Goal: Information Seeking & Learning: Check status

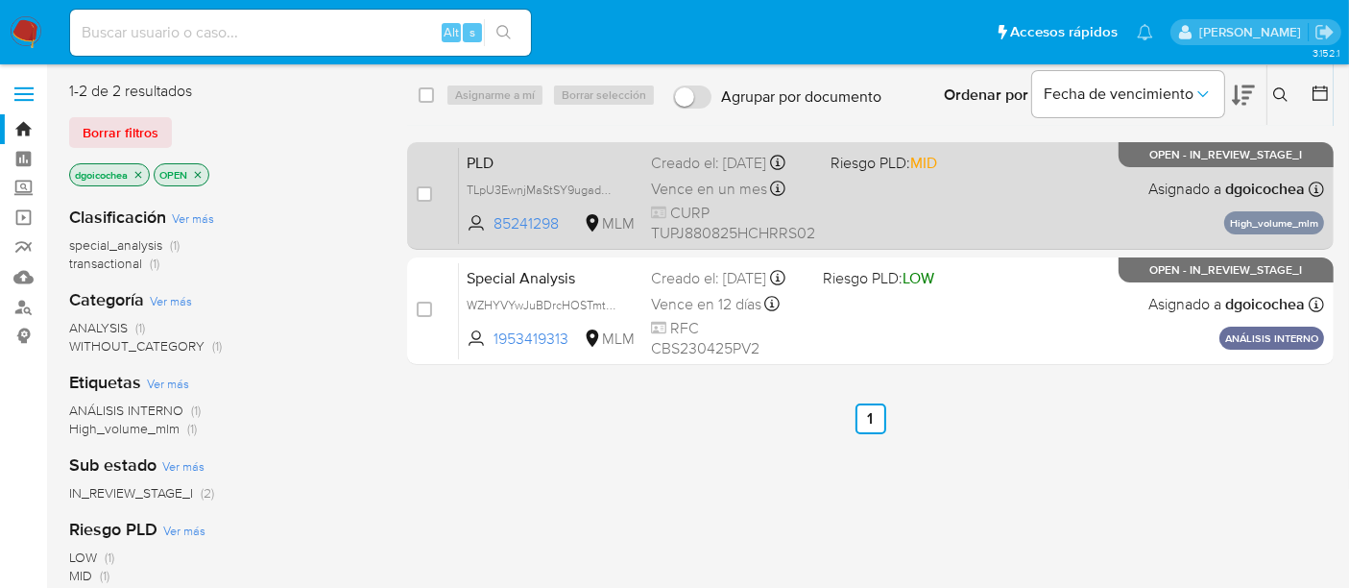
click at [501, 163] on span "PLD" at bounding box center [551, 161] width 169 height 25
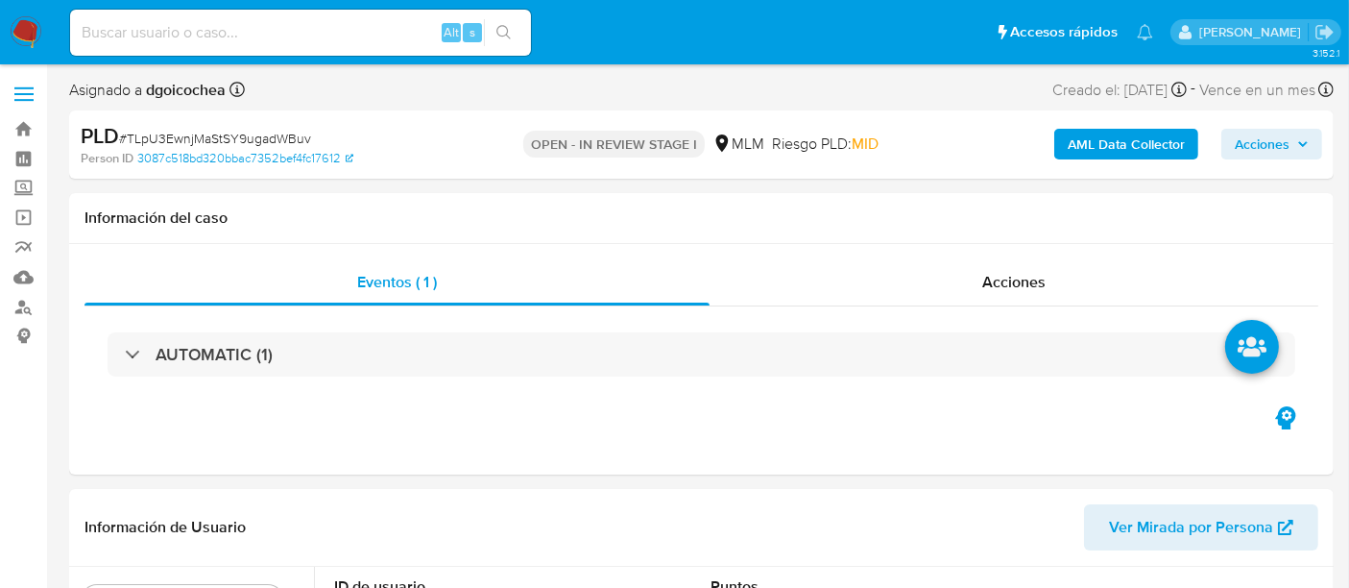
select select "10"
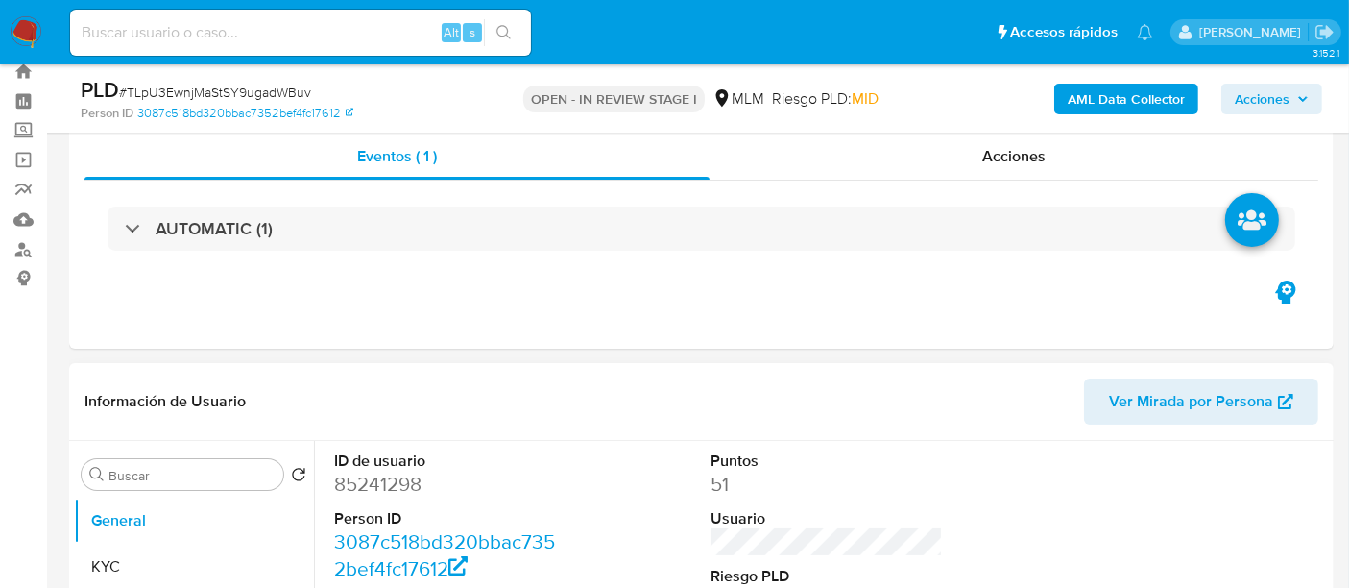
scroll to position [107, 0]
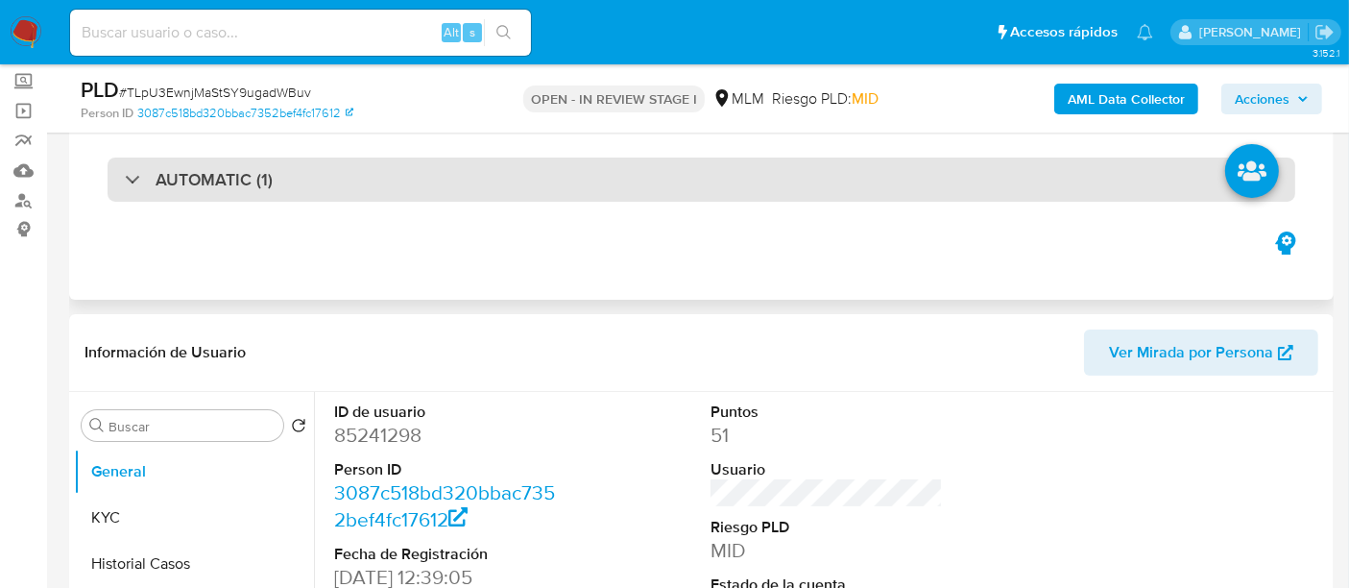
click at [231, 172] on h3 "AUTOMATIC (1)" at bounding box center [214, 179] width 117 height 21
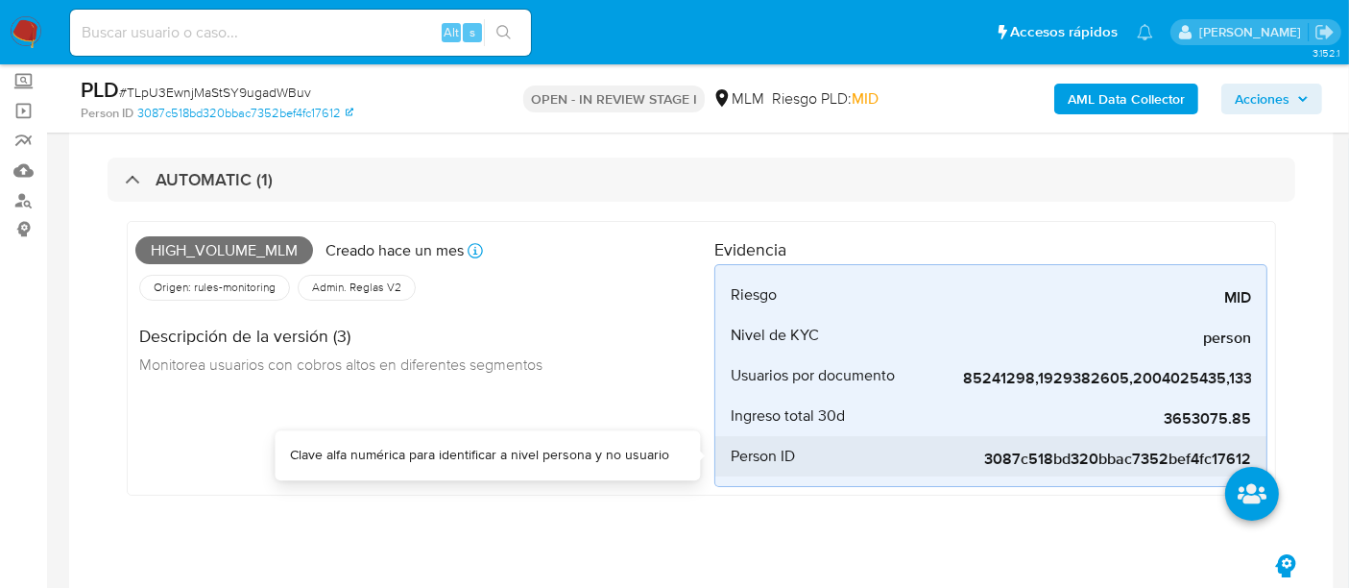
scroll to position [213, 0]
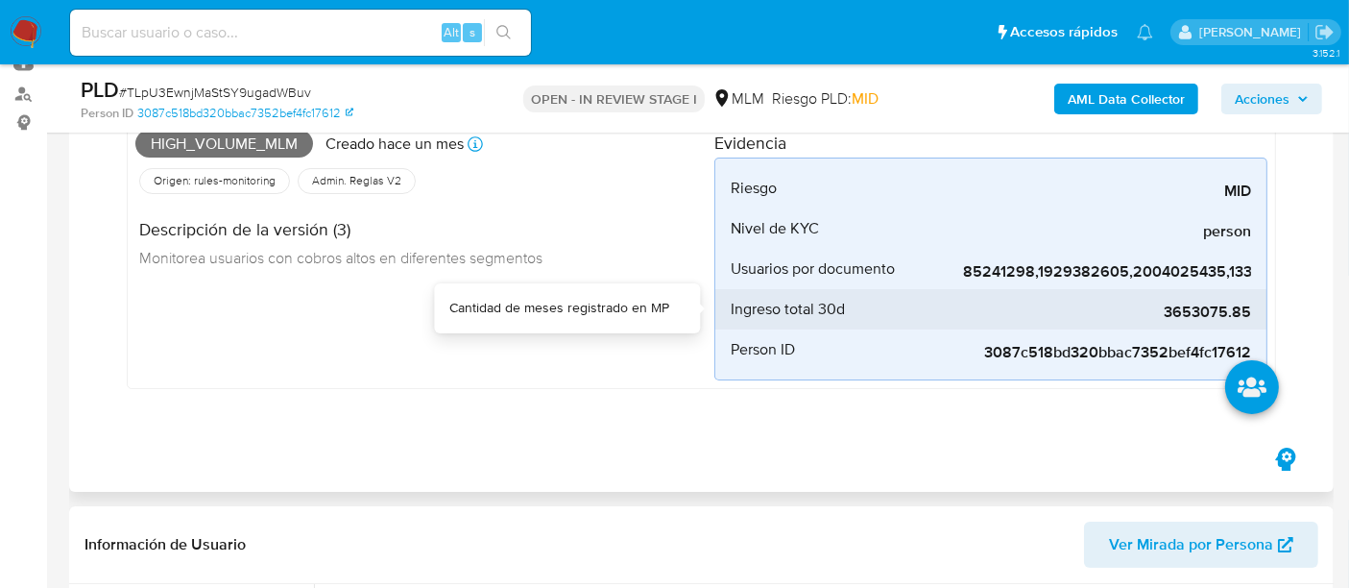
click at [1196, 302] on span "3653075.85" at bounding box center [1107, 311] width 288 height 19
copy span "3653075.85"
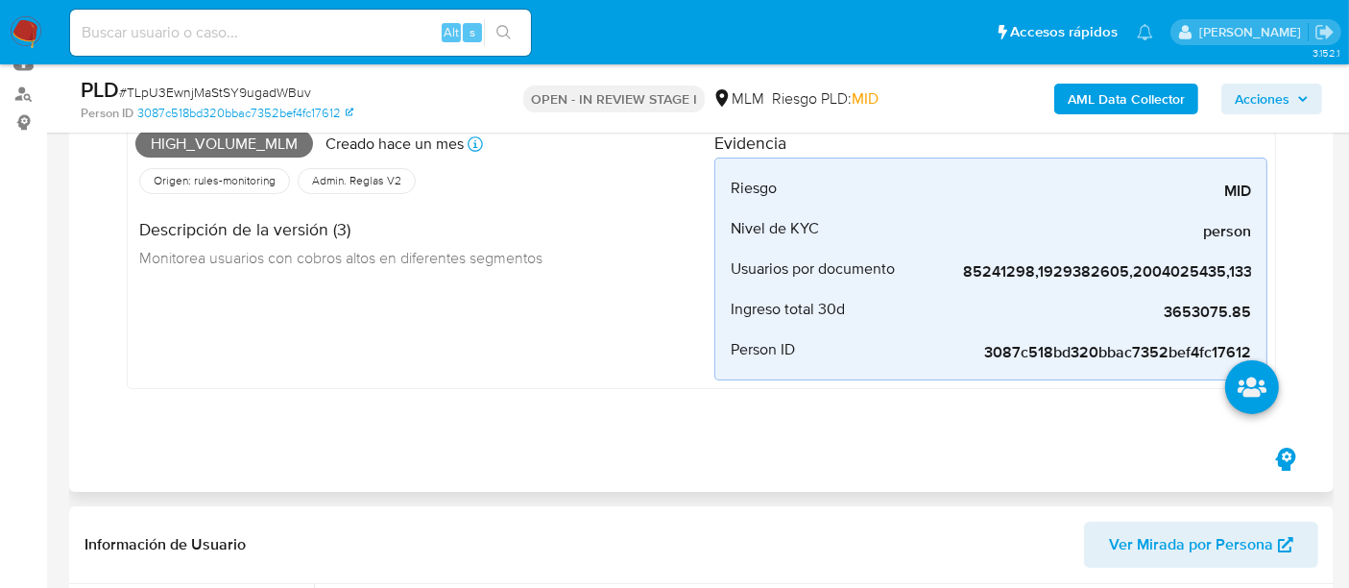
click at [713, 421] on div "AUTOMATIC (1) High_volume_mlm Creado hace un mes Creado: 12/07/2025 03:03:47 Or…" at bounding box center [702, 234] width 1234 height 419
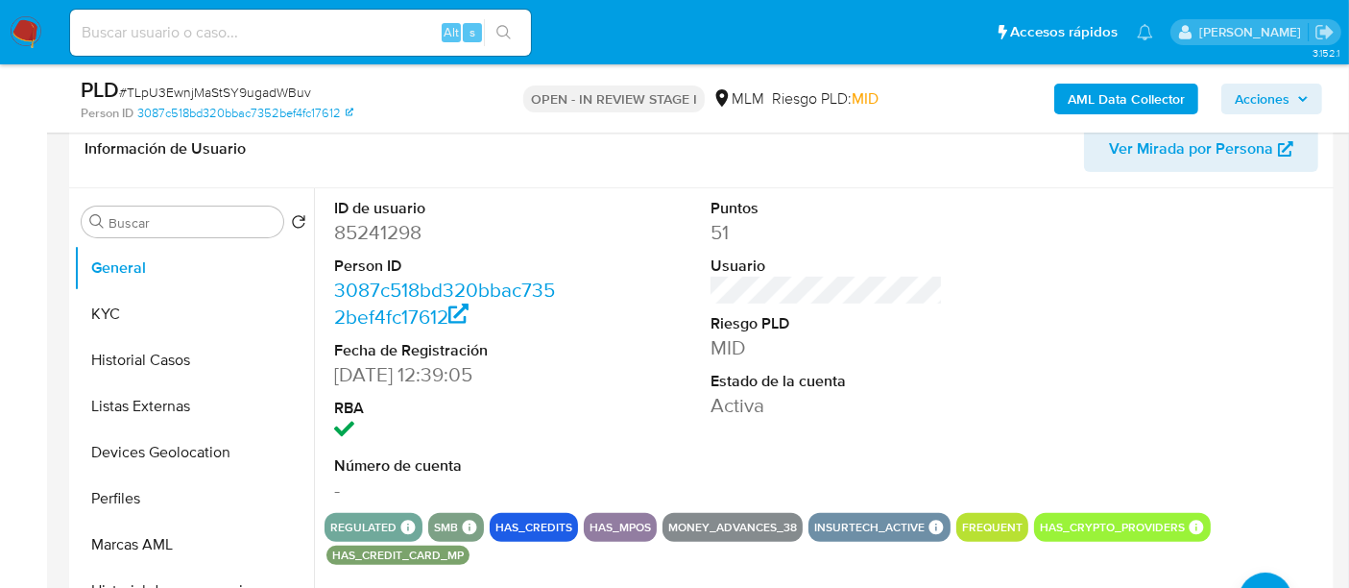
scroll to position [640, 0]
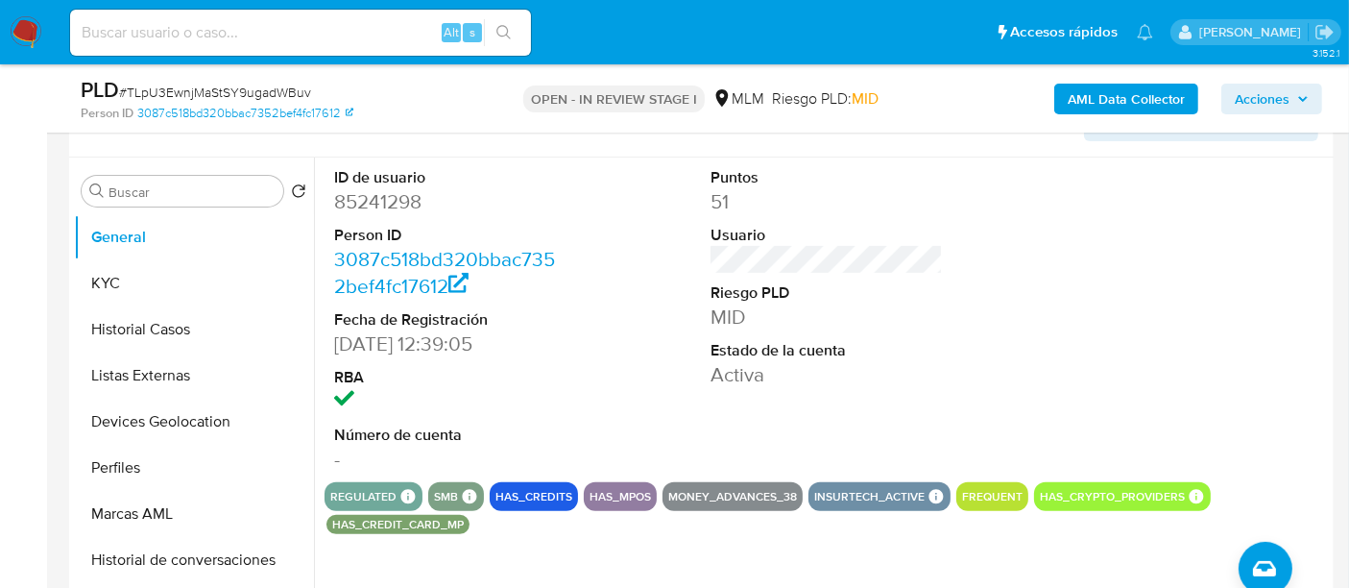
click at [923, 322] on dd "MID" at bounding box center [827, 316] width 232 height 27
click at [152, 289] on button "KYC" at bounding box center [186, 283] width 225 height 46
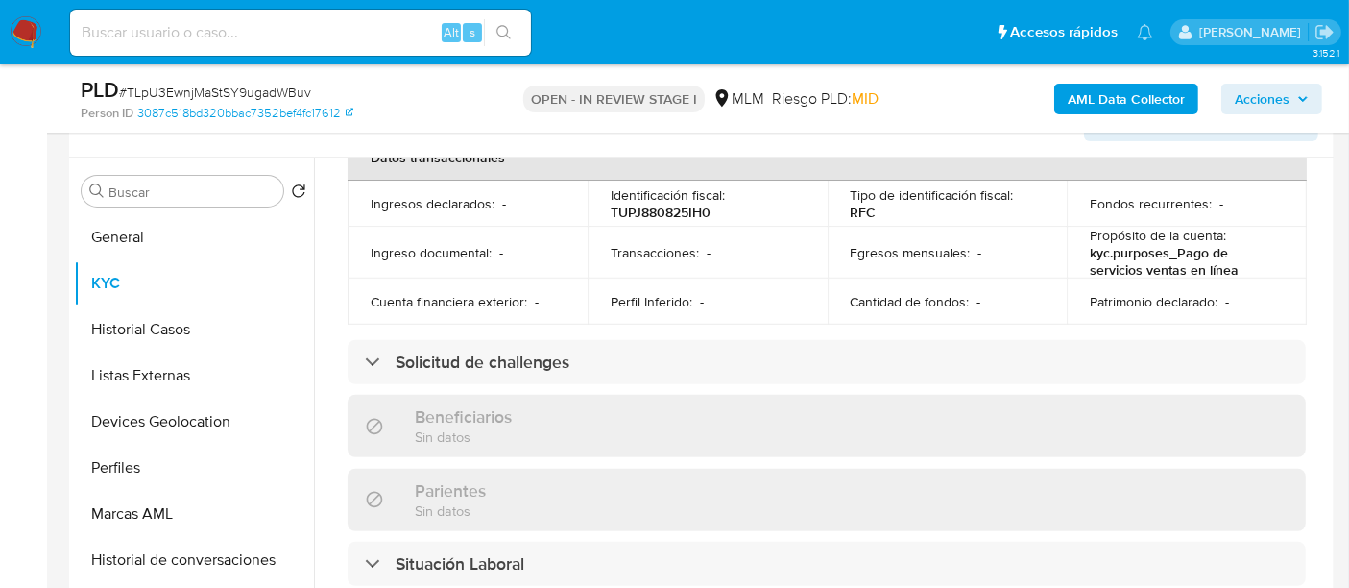
click at [328, 250] on div "Actualizado hace 3 días Creado: 28/05/2020 07:40:58 Actualizado: 10/08/2025 16:…" at bounding box center [827, 393] width 1004 height 1657
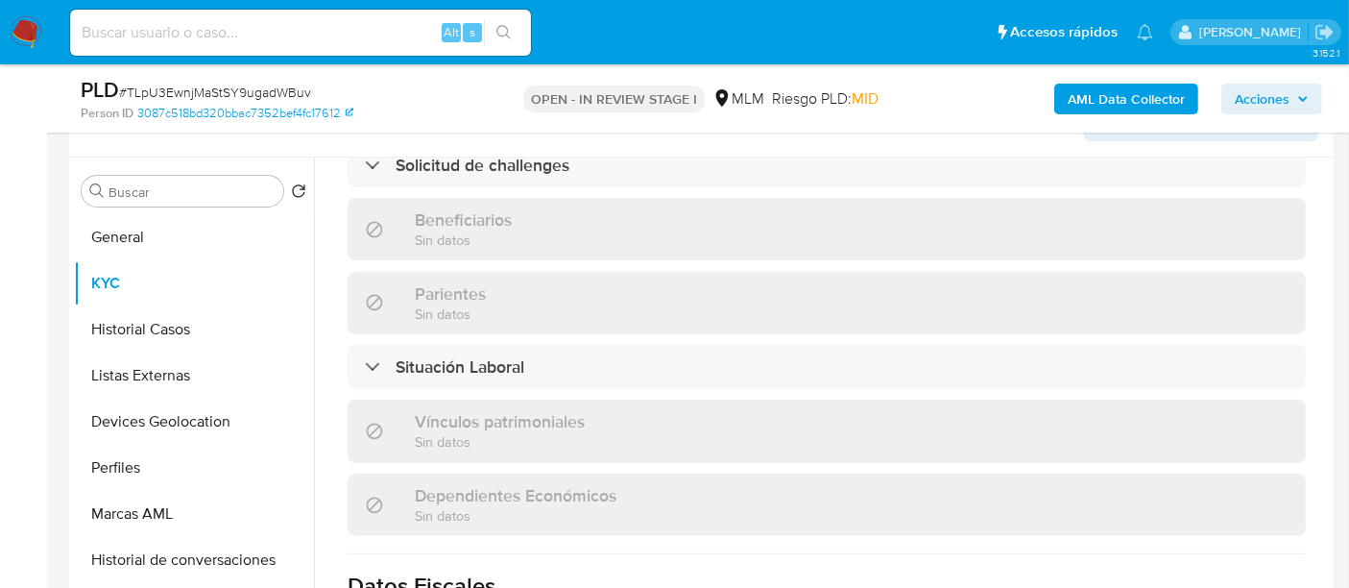
scroll to position [1173, 0]
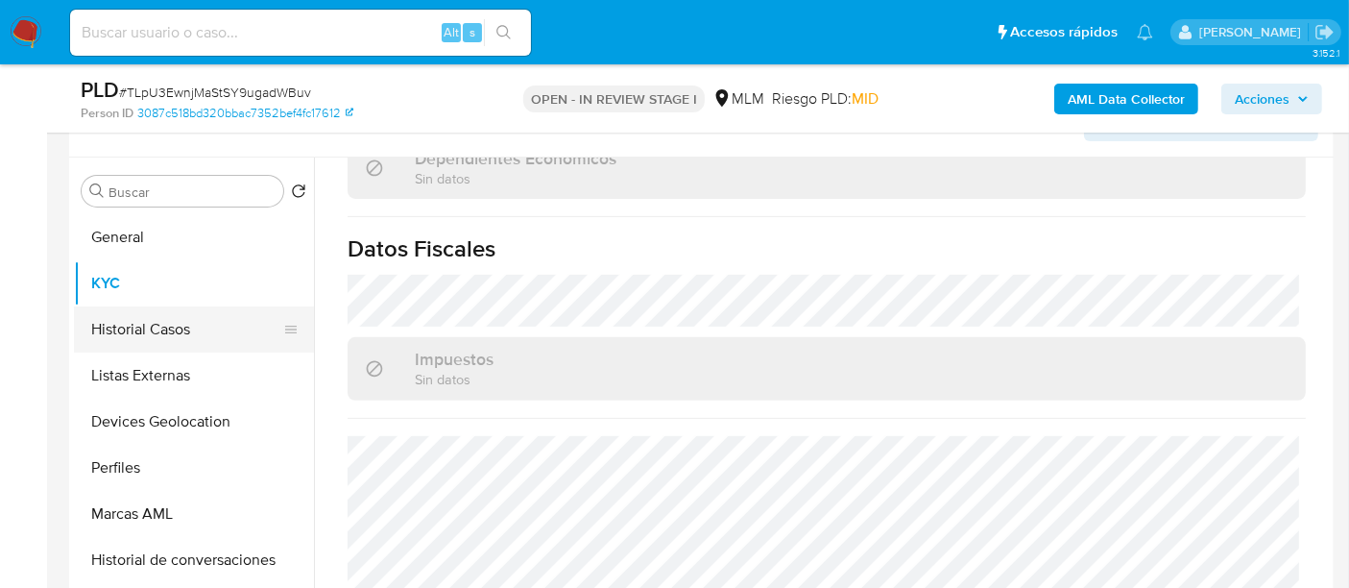
click at [157, 325] on button "Historial Casos" at bounding box center [186, 329] width 225 height 46
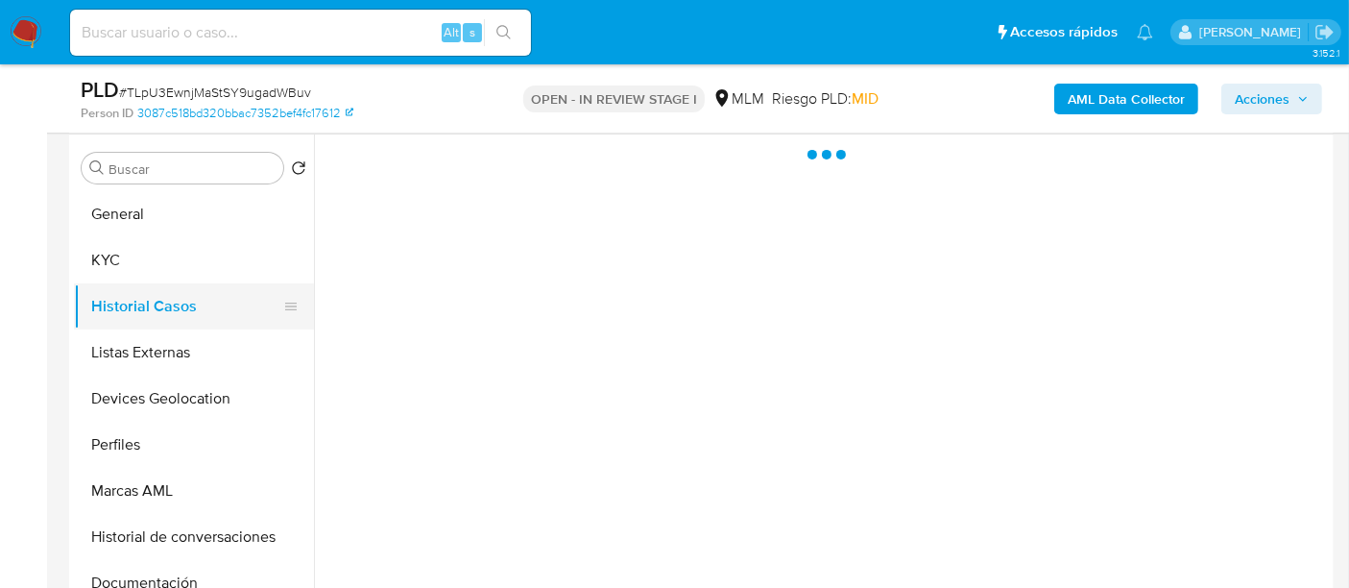
scroll to position [0, 0]
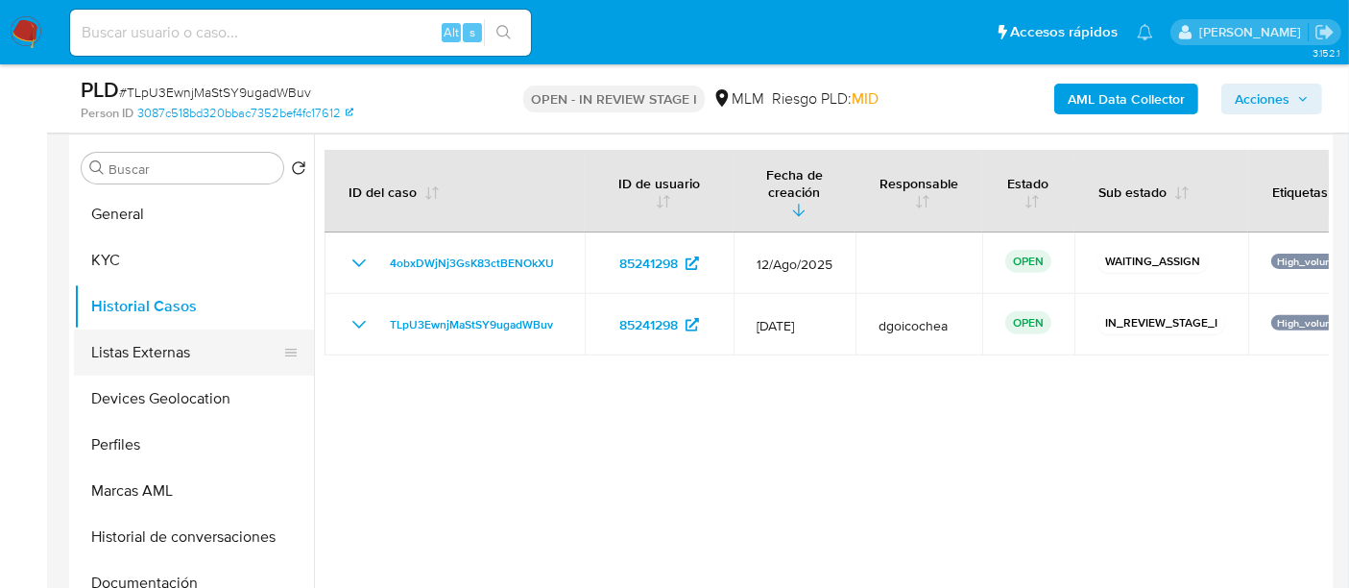
click at [164, 335] on button "Listas Externas" at bounding box center [186, 352] width 225 height 46
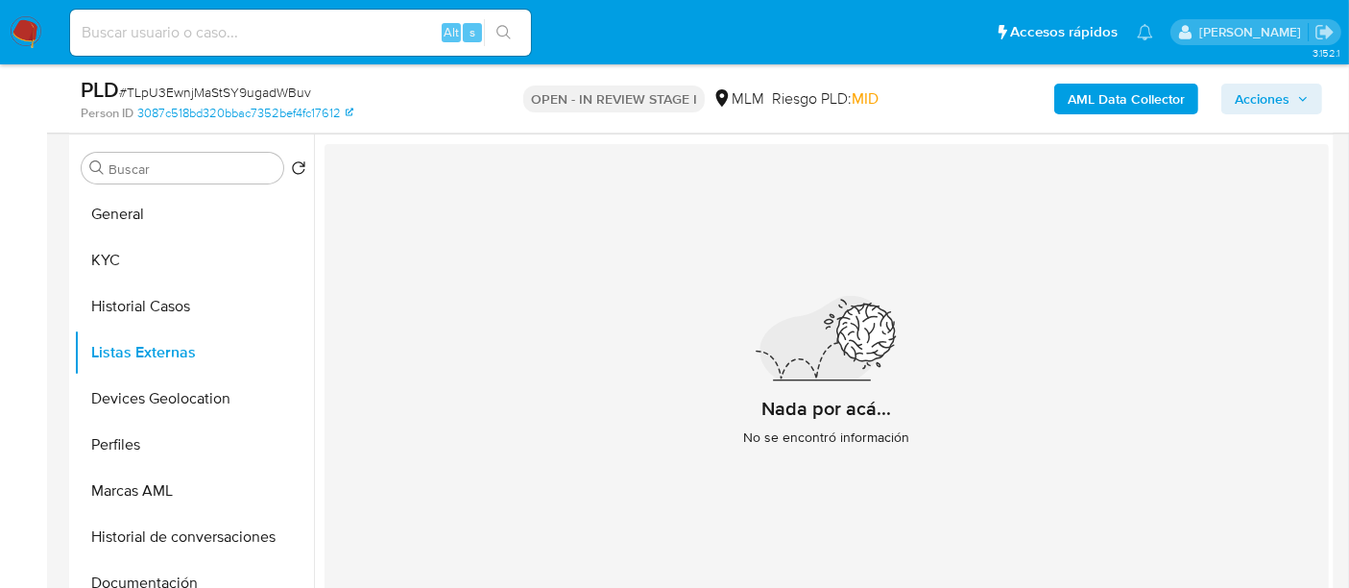
click at [458, 357] on div "Nada por acá... No se encontró información" at bounding box center [827, 379] width 1004 height 471
click at [141, 405] on button "Devices Geolocation" at bounding box center [186, 398] width 225 height 46
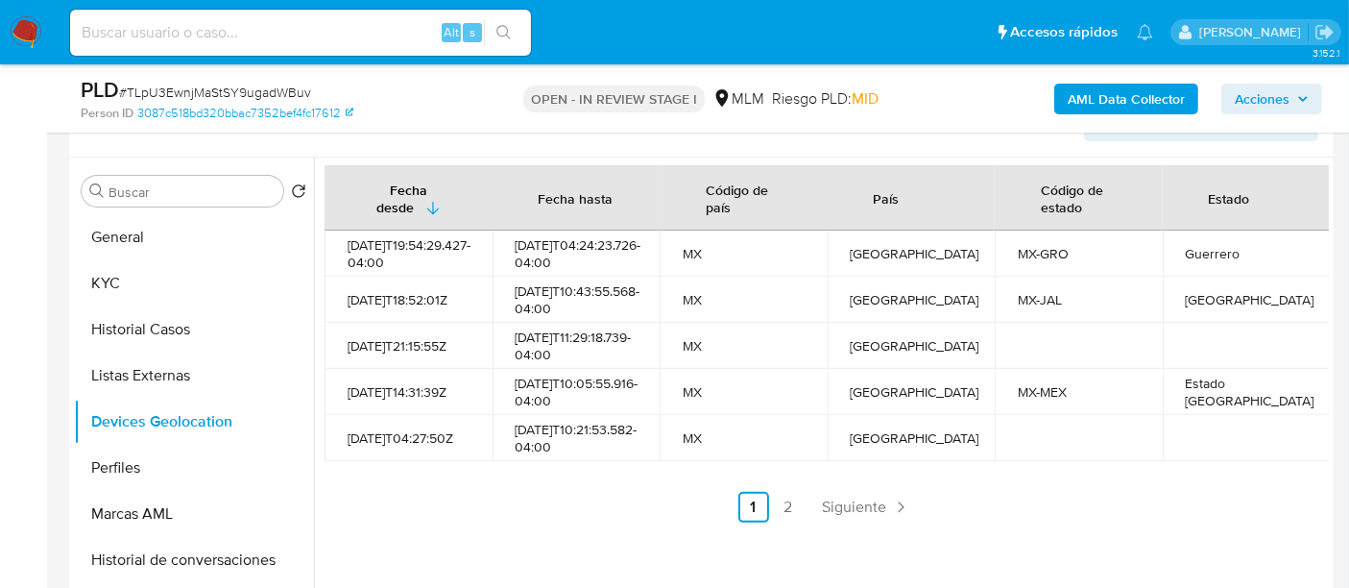
click at [579, 522] on ul "Anterior 1 2 Siguiente" at bounding box center [827, 507] width 1004 height 31
click at [1045, 564] on div "Fecha desde Fecha hasta Código de país País Código de estado Estado 2025-05-07T…" at bounding box center [821, 403] width 1015 height 492
click at [522, 560] on div "Fecha desde Fecha hasta Código de país País Código de estado Estado 2025-05-07T…" at bounding box center [821, 403] width 1015 height 492
